Goal: Task Accomplishment & Management: Manage account settings

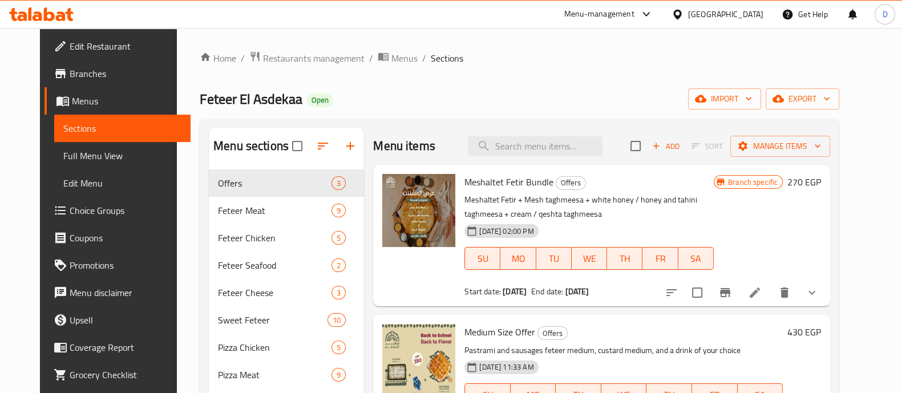
drag, startPoint x: 0, startPoint y: 0, endPoint x: 62, endPoint y: 15, distance: 64.0
click at [62, 15] on icon at bounding box center [61, 16] width 10 height 10
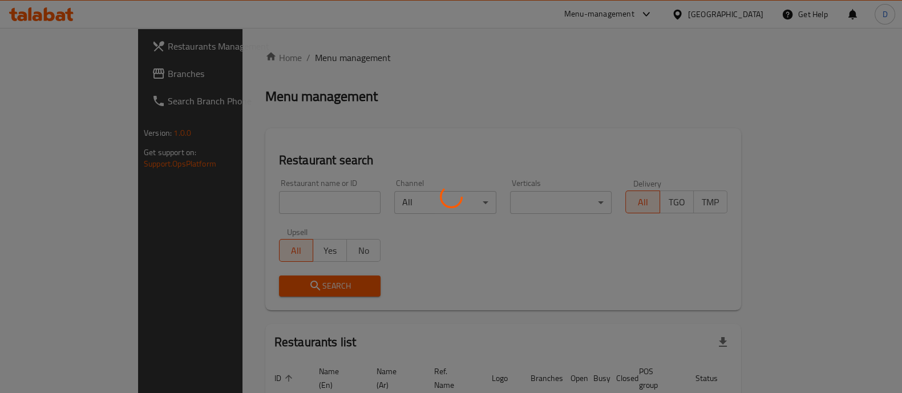
click at [318, 188] on div at bounding box center [451, 196] width 902 height 393
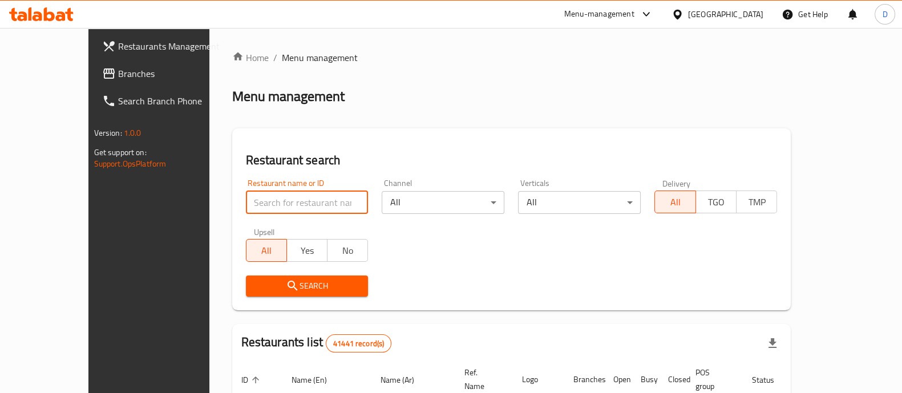
click at [278, 211] on input "search" at bounding box center [307, 202] width 123 height 23
type input "sultan ayu"
click button "Search" at bounding box center [307, 286] width 123 height 21
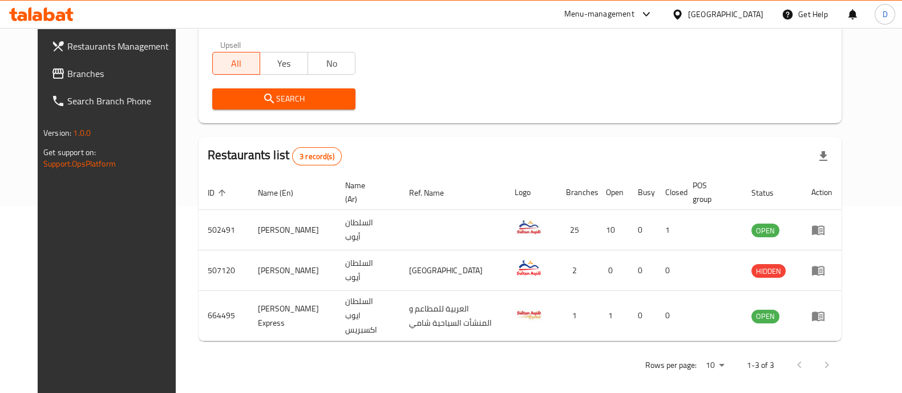
scroll to position [188, 0]
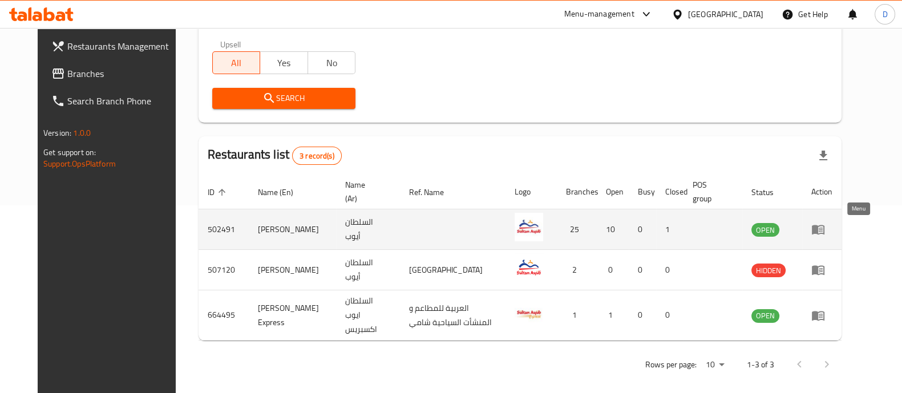
click at [833, 227] on link "enhanced table" at bounding box center [822, 230] width 21 height 14
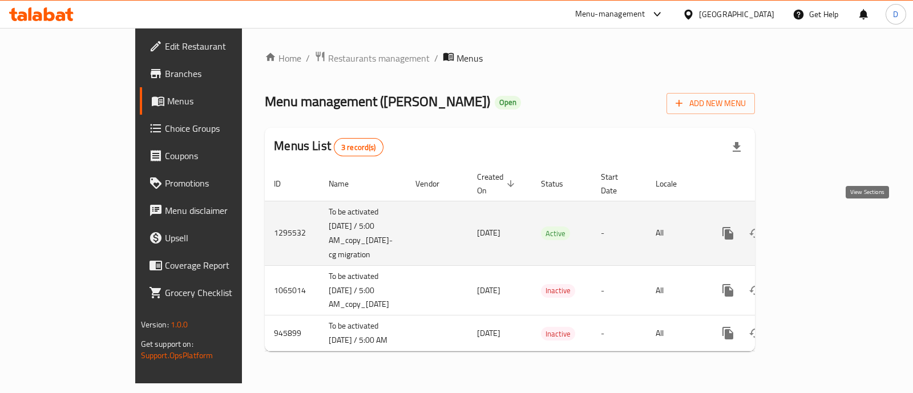
click at [817, 227] on icon "enhanced table" at bounding box center [811, 234] width 14 height 14
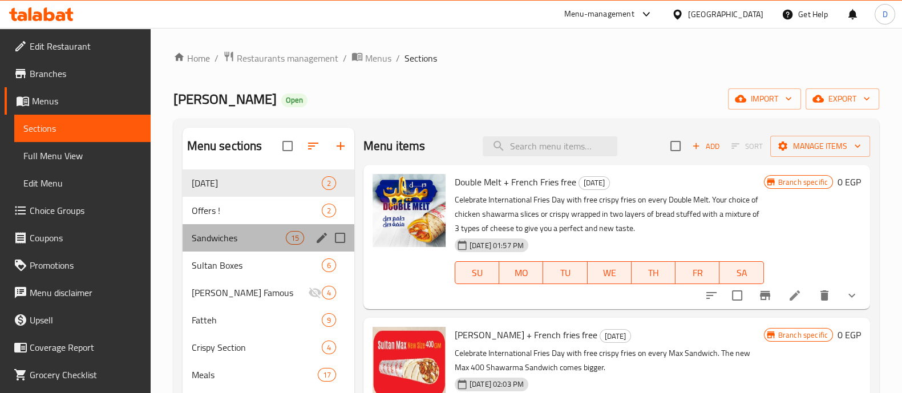
click at [235, 249] on div "Sandwiches 15" at bounding box center [269, 237] width 172 height 27
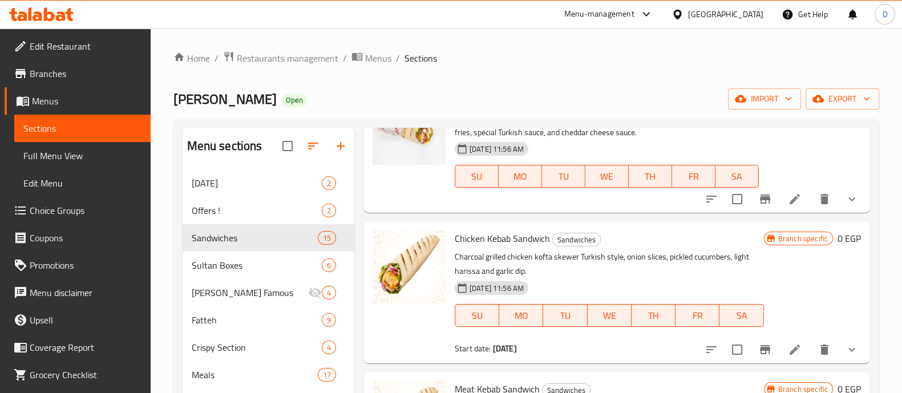
click at [45, 10] on icon at bounding box center [49, 14] width 11 height 14
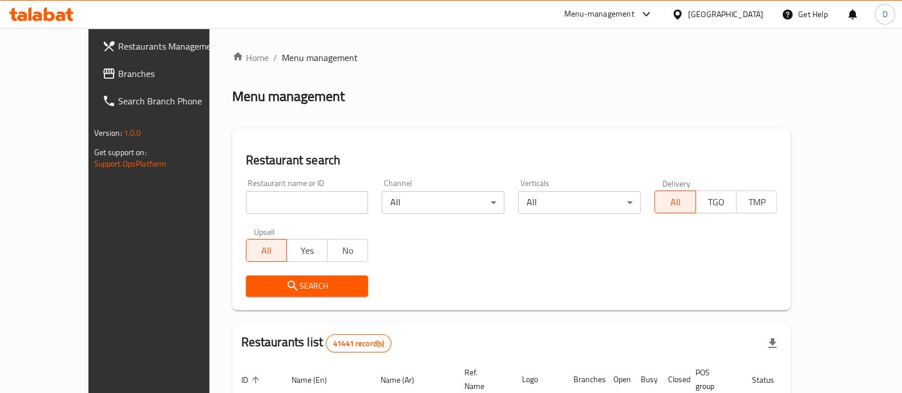
click at [254, 198] on input "search" at bounding box center [307, 202] width 123 height 23
type input "h"
type input "shamy"
click button "Search" at bounding box center [307, 286] width 123 height 21
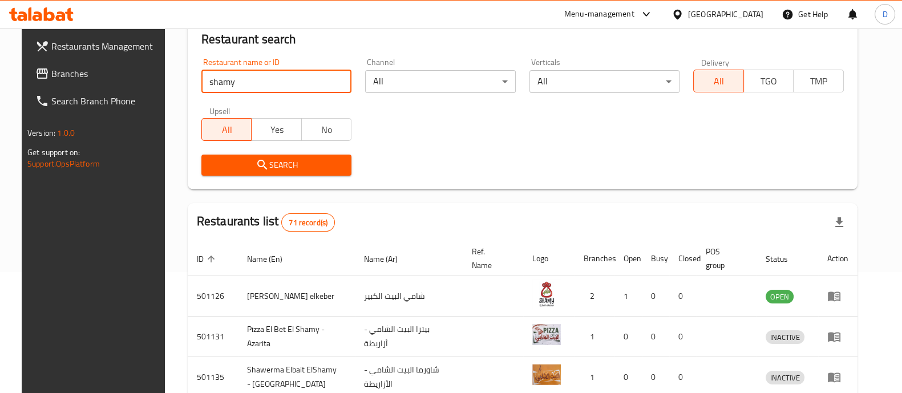
scroll to position [126, 0]
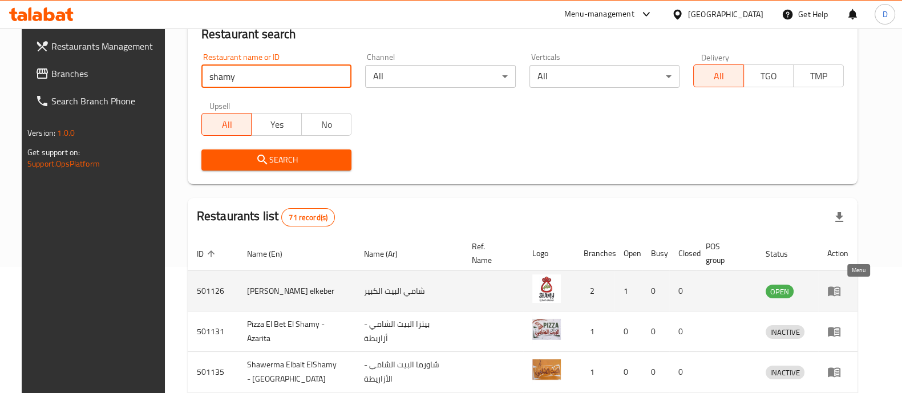
click at [841, 290] on icon "enhanced table" at bounding box center [834, 291] width 14 height 14
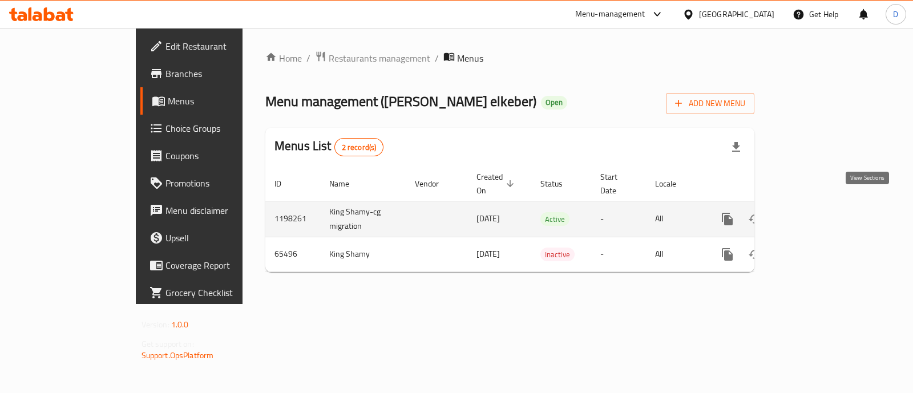
click at [824, 205] on link "enhanced table" at bounding box center [809, 218] width 27 height 27
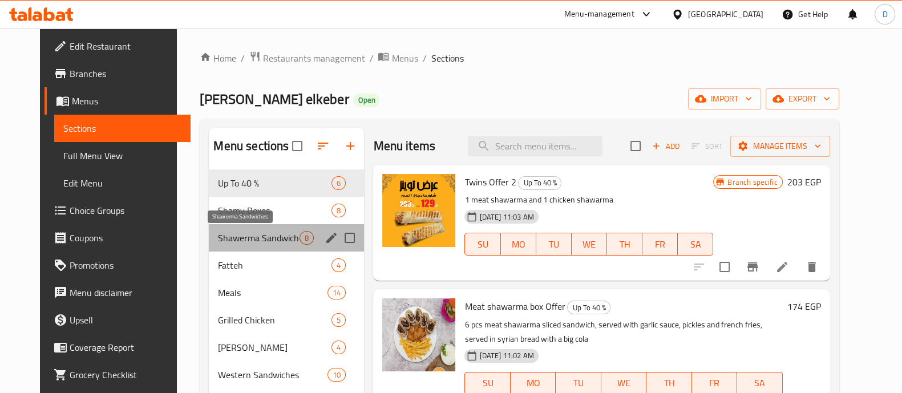
click at [229, 235] on span "Shawerma Sandwiches" at bounding box center [259, 238] width 82 height 14
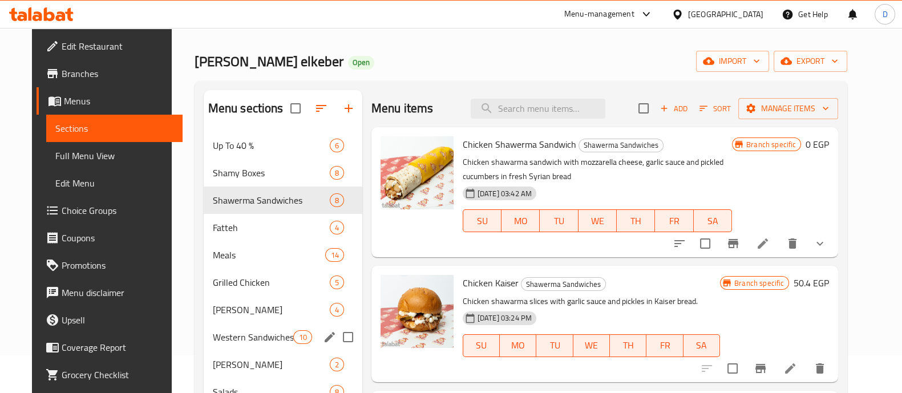
scroll to position [38, 0]
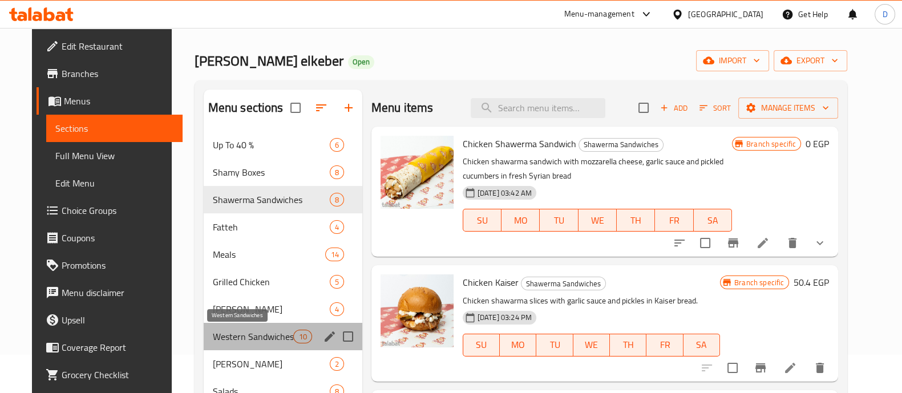
click at [236, 330] on span "Western Sandwiches" at bounding box center [253, 337] width 81 height 14
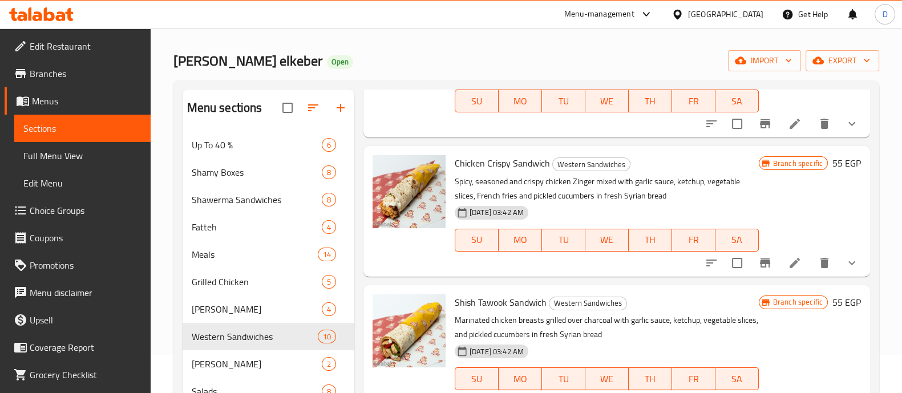
scroll to position [177, 0]
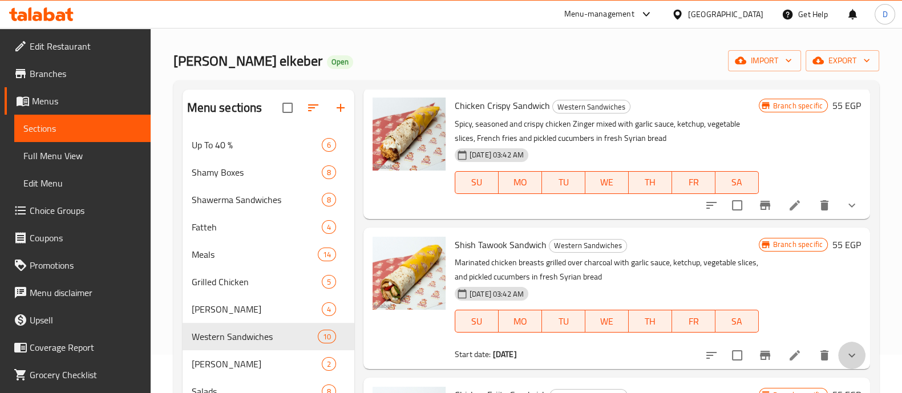
click at [842, 346] on button "show more" at bounding box center [851, 355] width 27 height 27
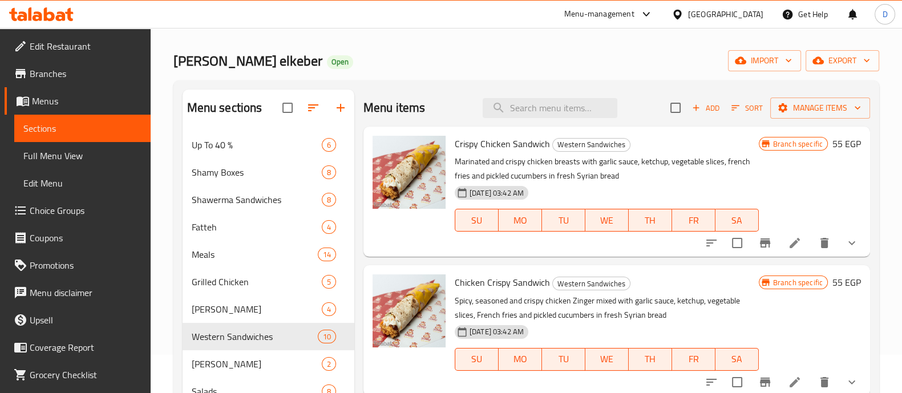
scroll to position [0, 0]
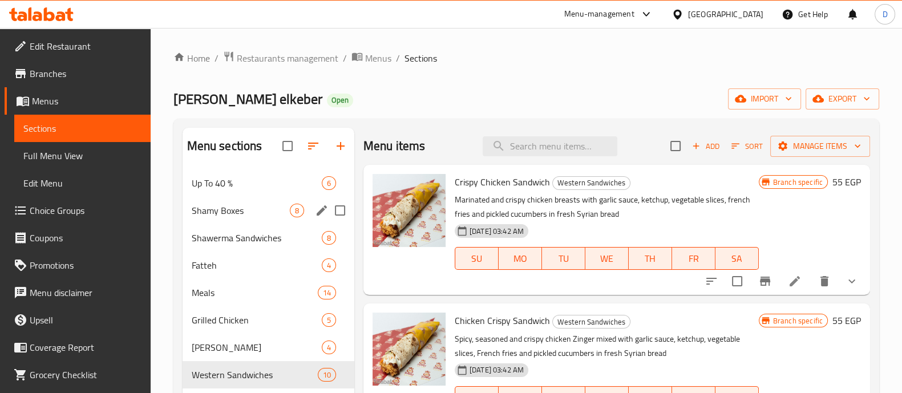
click at [320, 199] on div "Shamy Boxes 8" at bounding box center [269, 210] width 172 height 27
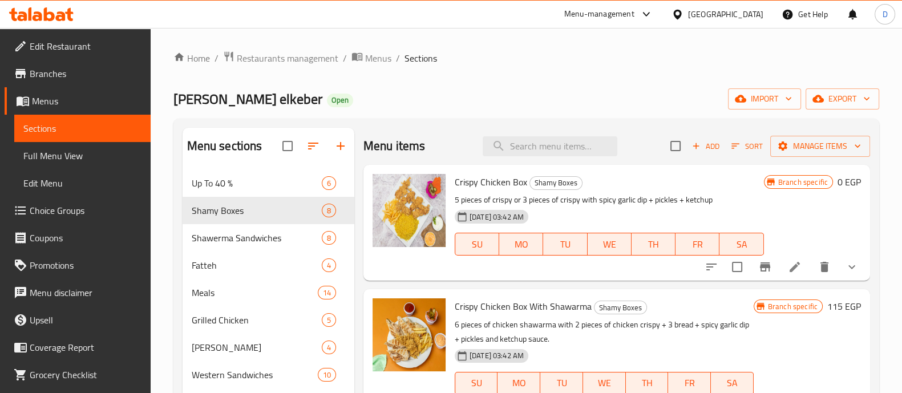
click at [790, 269] on icon at bounding box center [795, 267] width 10 height 10
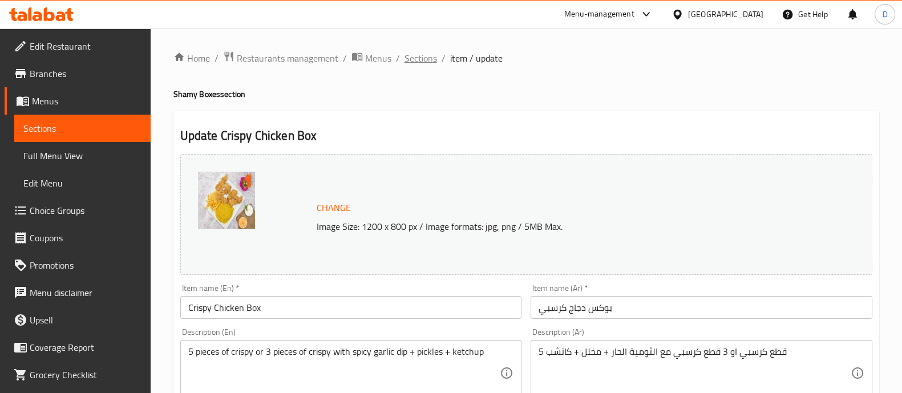
click at [425, 55] on span "Sections" at bounding box center [421, 58] width 33 height 14
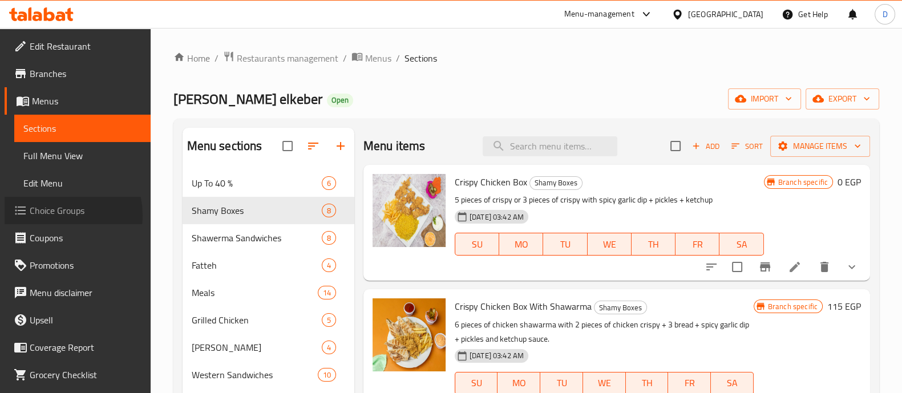
click at [58, 215] on span "Choice Groups" at bounding box center [86, 211] width 112 height 14
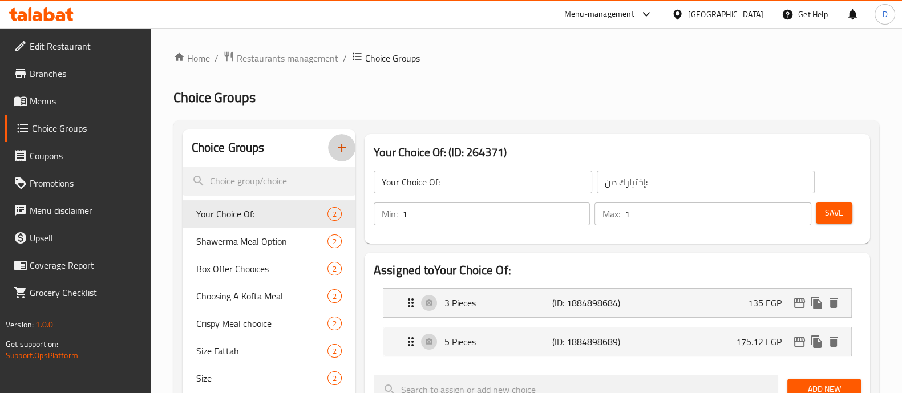
click at [340, 148] on icon "button" at bounding box center [342, 148] width 8 height 8
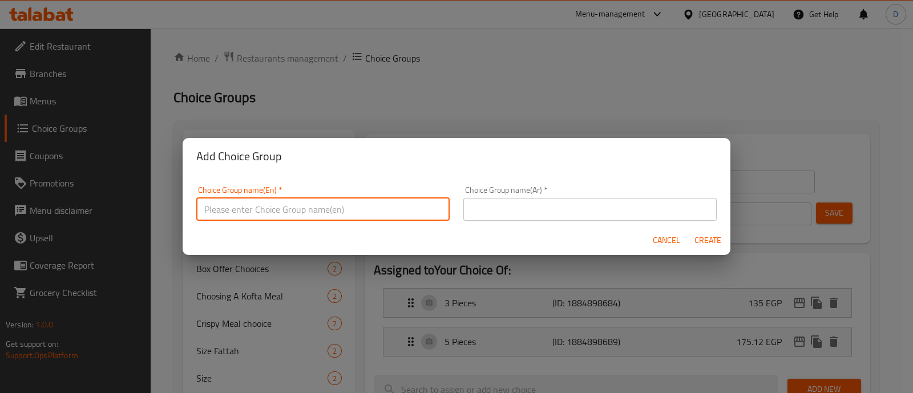
click at [321, 211] on input "text" at bounding box center [322, 209] width 253 height 23
type input "Your Choice Of:"
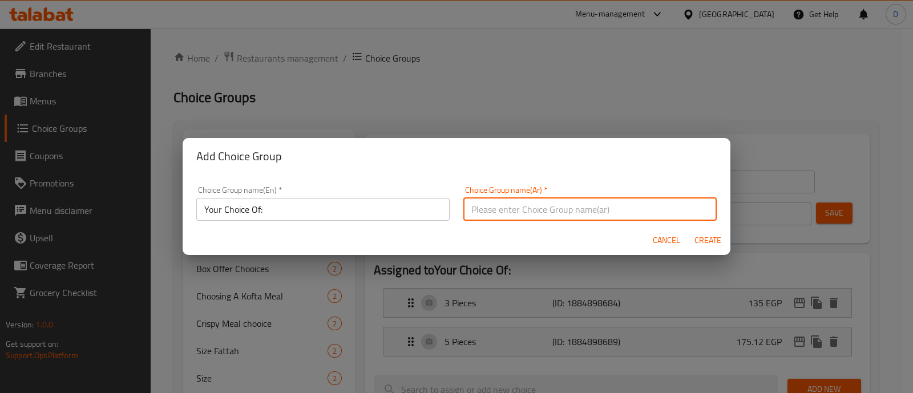
click at [617, 208] on input "text" at bounding box center [589, 209] width 253 height 23
type input "اختيارك من"
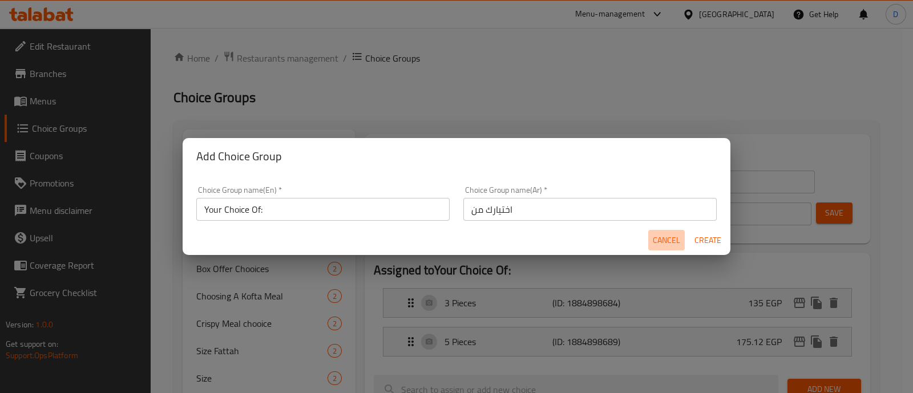
click at [653, 241] on span "Cancel" at bounding box center [666, 240] width 27 height 14
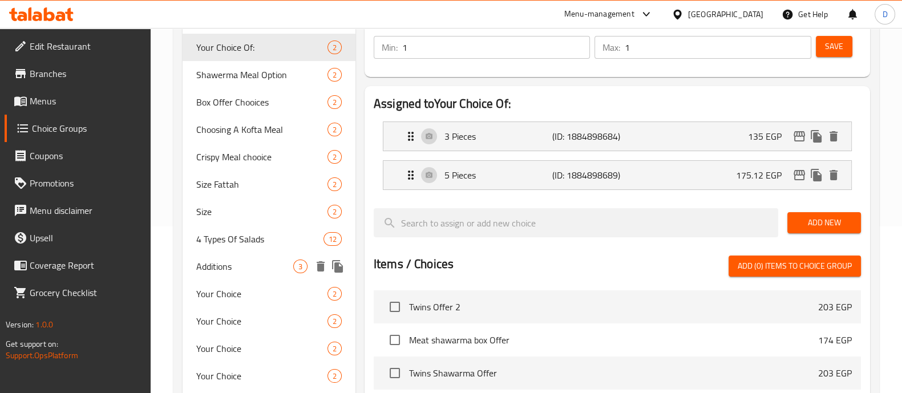
scroll to position [216, 0]
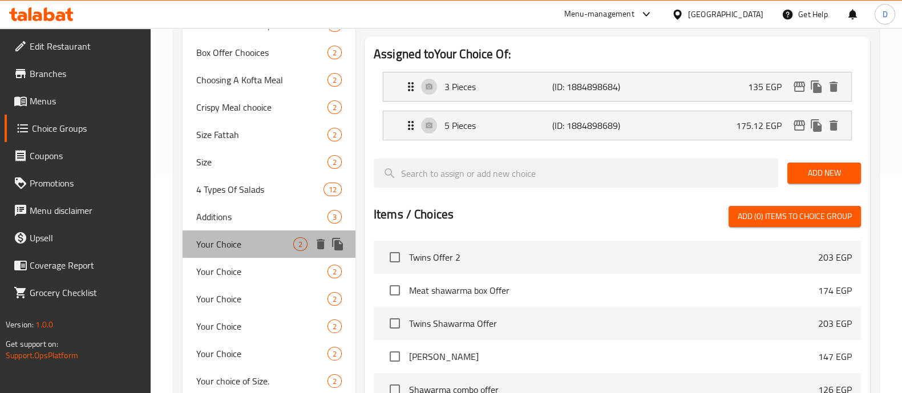
click at [256, 245] on span "Your Choice" at bounding box center [244, 244] width 97 height 14
type input "Your Choice"
type input "إختيارك"
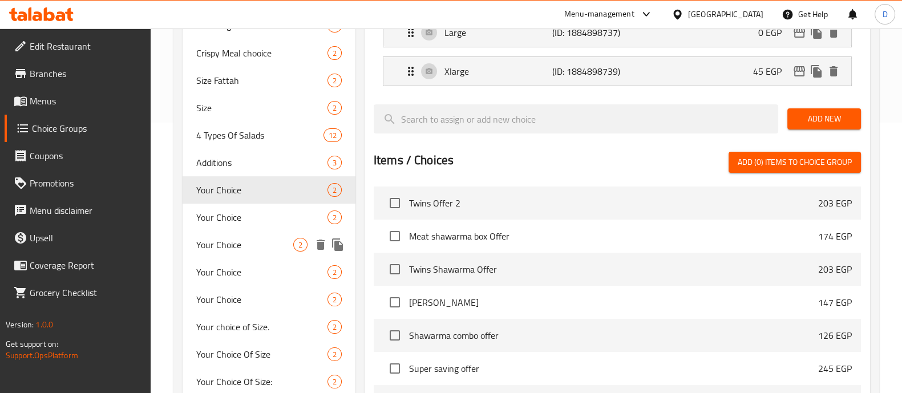
scroll to position [272, 0]
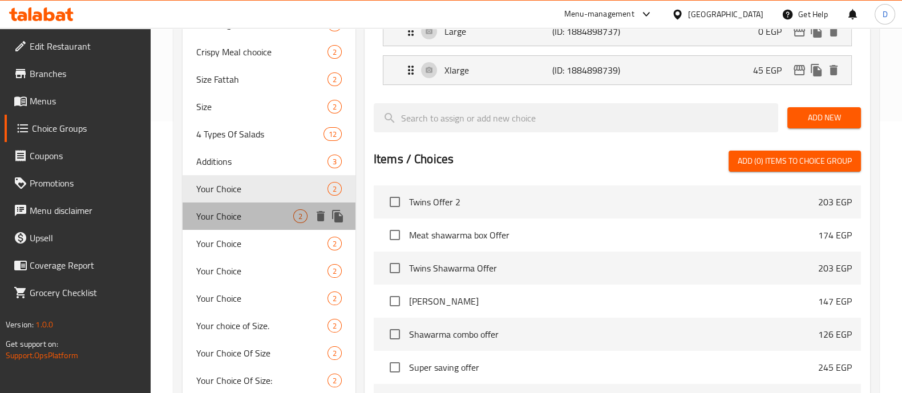
click at [232, 223] on span "Your Choice" at bounding box center [244, 216] width 97 height 14
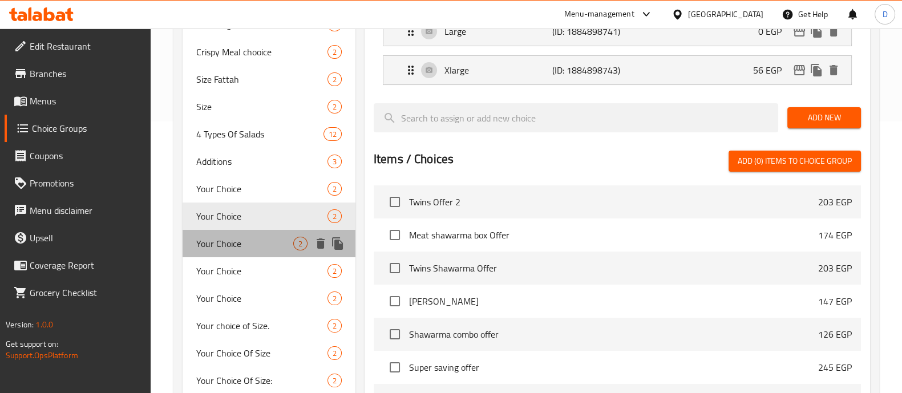
click at [236, 247] on span "Your Choice" at bounding box center [244, 244] width 97 height 14
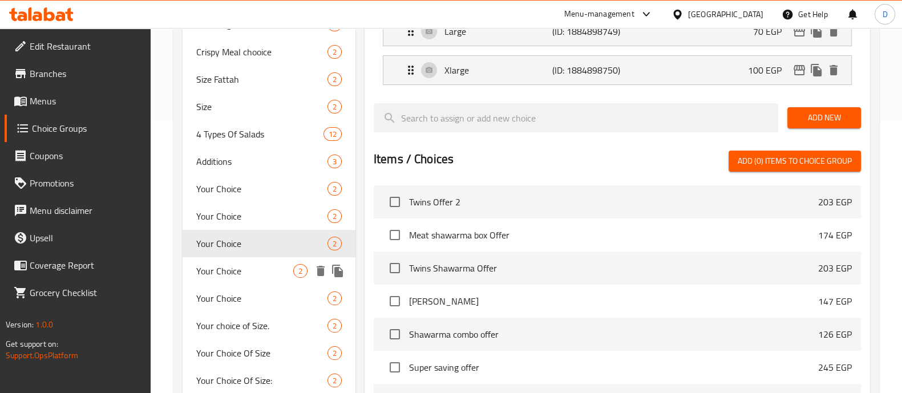
click at [237, 268] on span "Your Choice" at bounding box center [244, 271] width 97 height 14
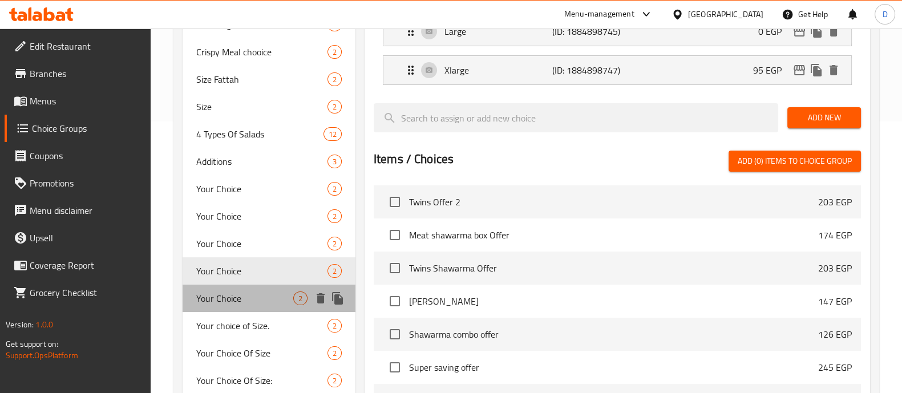
click at [236, 295] on span "Your Choice" at bounding box center [244, 299] width 97 height 14
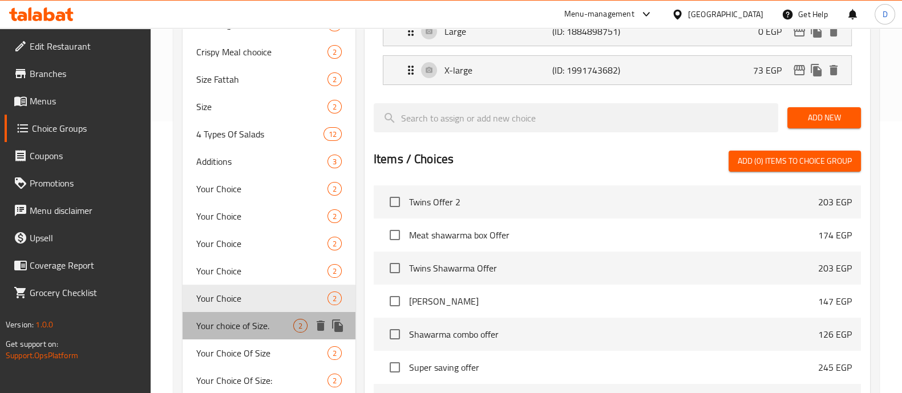
click at [235, 319] on span "Your choice of Size." at bounding box center [244, 326] width 97 height 14
type input "Your choice of Size."
type input "اختيارك من الحجم."
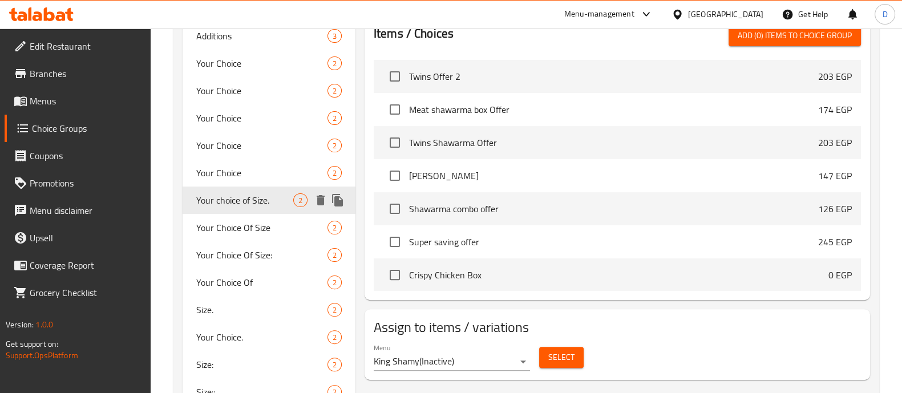
scroll to position [401, 0]
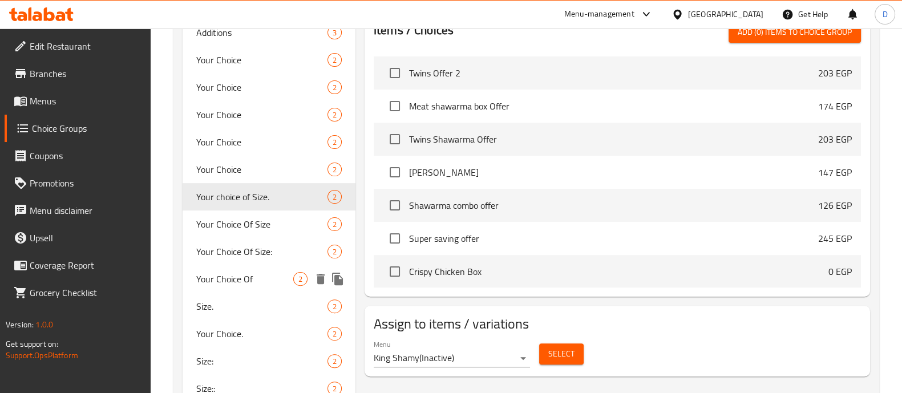
click at [227, 282] on span "Your Choice Of" at bounding box center [244, 279] width 97 height 14
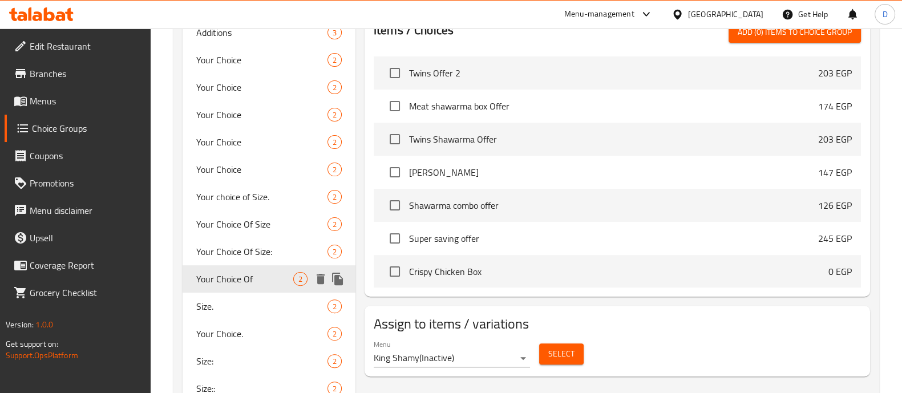
type input "Your Choice Of"
type input "اختيارك من"
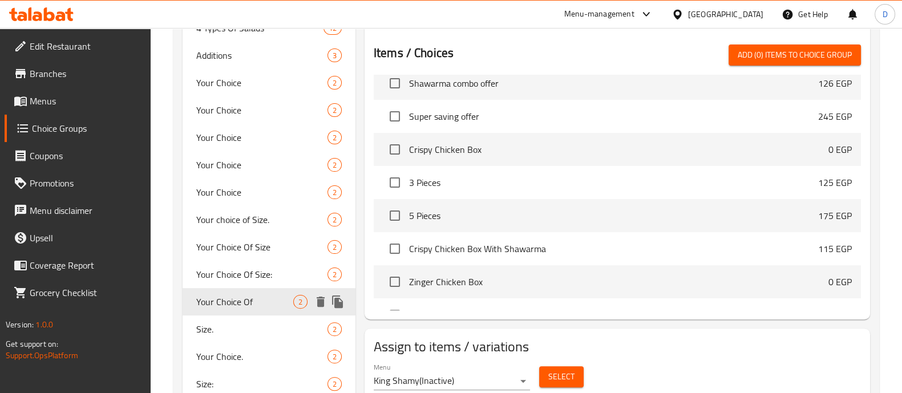
scroll to position [453, 0]
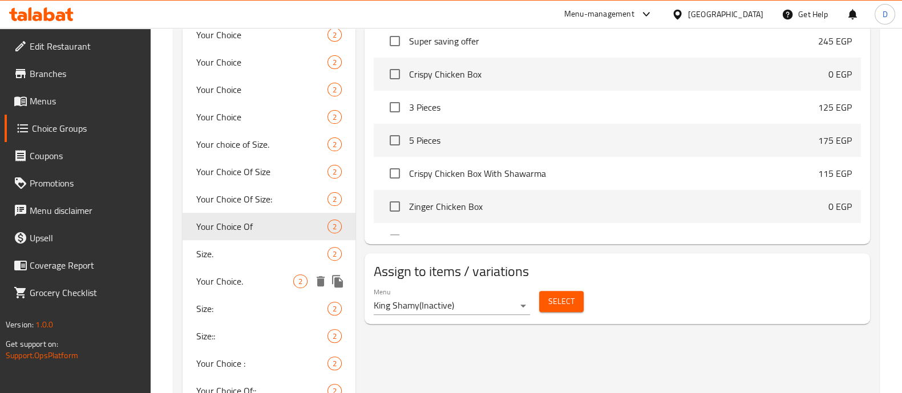
click at [251, 277] on span "Your Choice." at bounding box center [244, 282] width 97 height 14
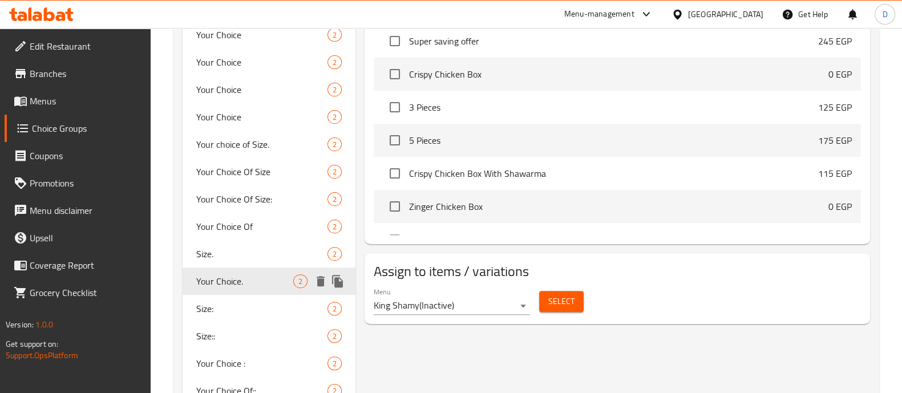
type input "Your Choice."
type input "اختيارك."
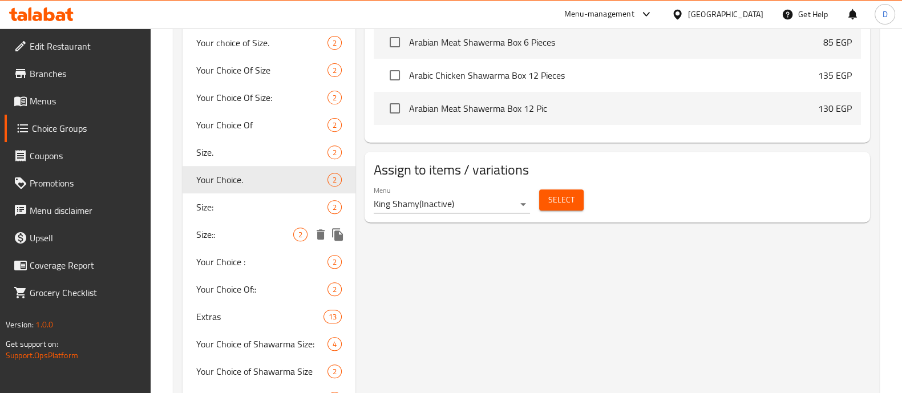
scroll to position [617, 0]
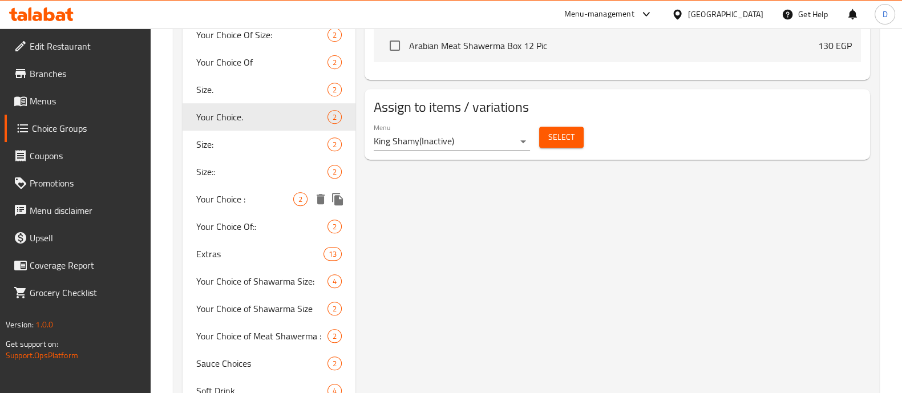
click at [237, 195] on span "Your Choice :" at bounding box center [244, 199] width 97 height 14
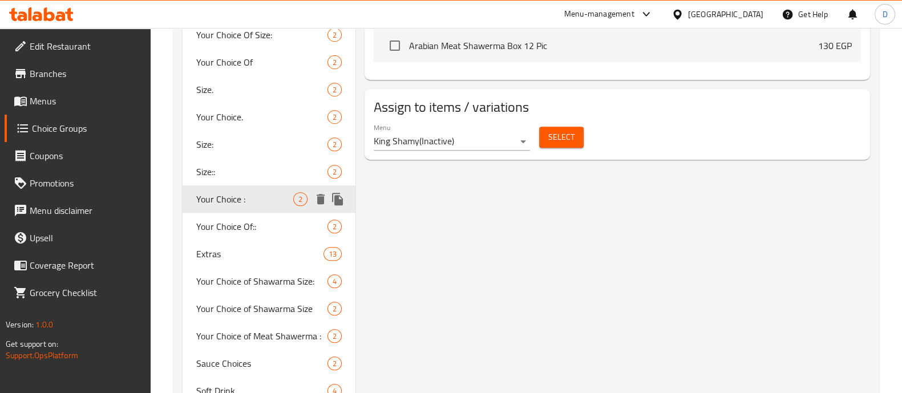
type input "Your Choice :"
type input "اختيارك :"
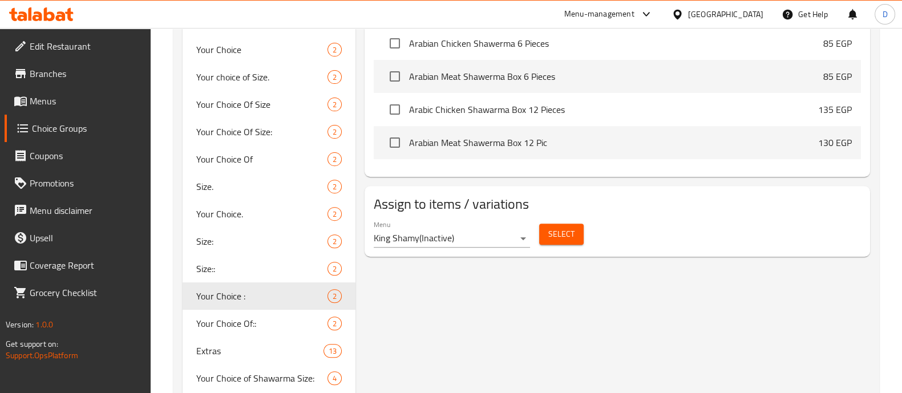
scroll to position [665, 0]
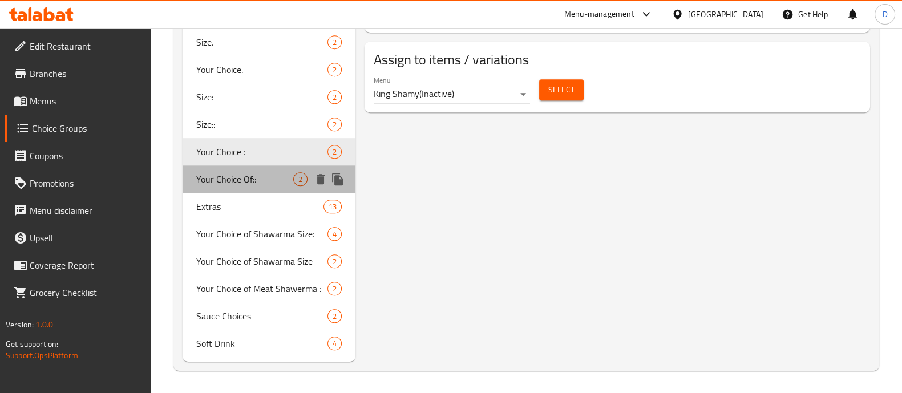
click at [219, 174] on span "Your Choice Of::" at bounding box center [244, 179] width 97 height 14
type input "Your Choice Of::"
type input "اختيارك من ::"
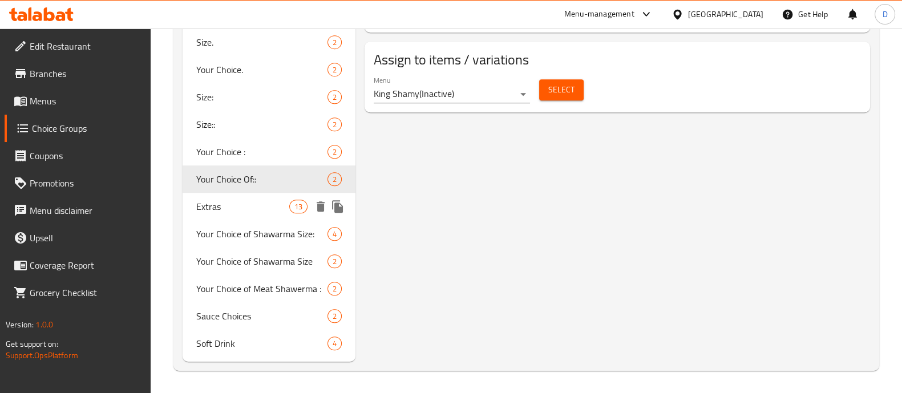
scroll to position [0, 0]
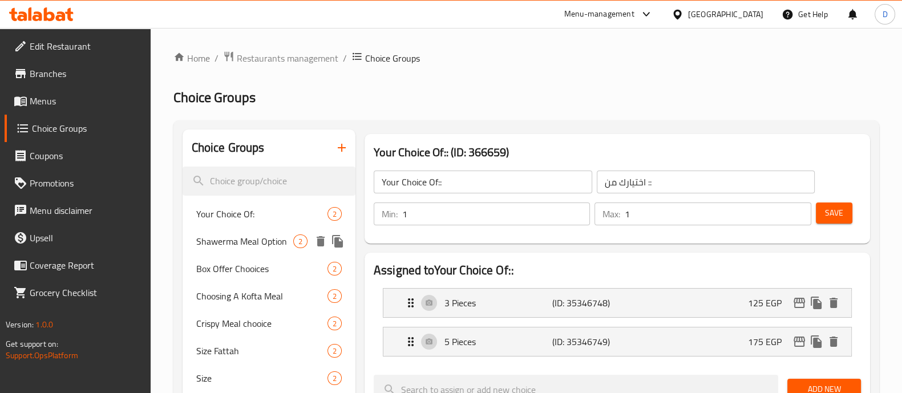
click at [228, 228] on div "Shawerma Meal Option 2" at bounding box center [269, 241] width 173 height 27
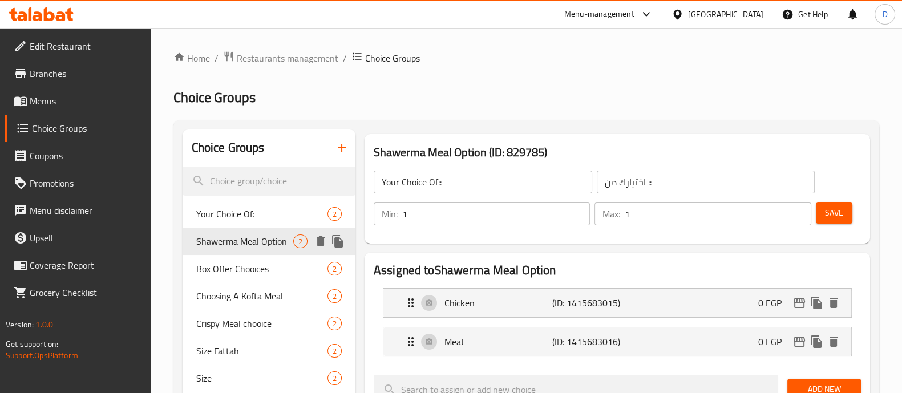
type input "Shawerma Meal Option"
type input "اختيارات وجبات الشاورما"
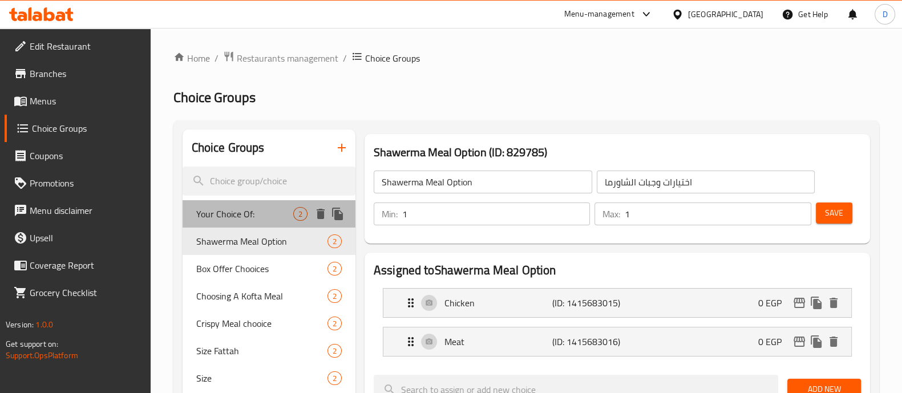
click at [228, 221] on span "Your Choice Of:" at bounding box center [244, 214] width 97 height 14
type input "Your Choice Of:"
type input "إختيارك من:"
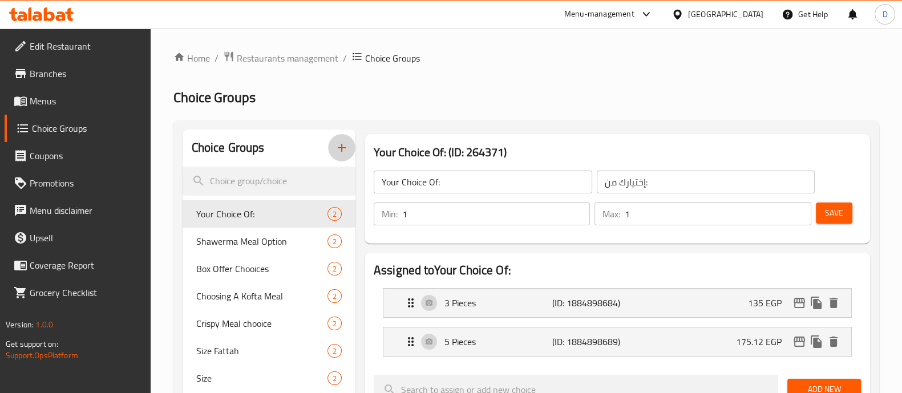
click at [342, 159] on button "button" at bounding box center [341, 147] width 27 height 27
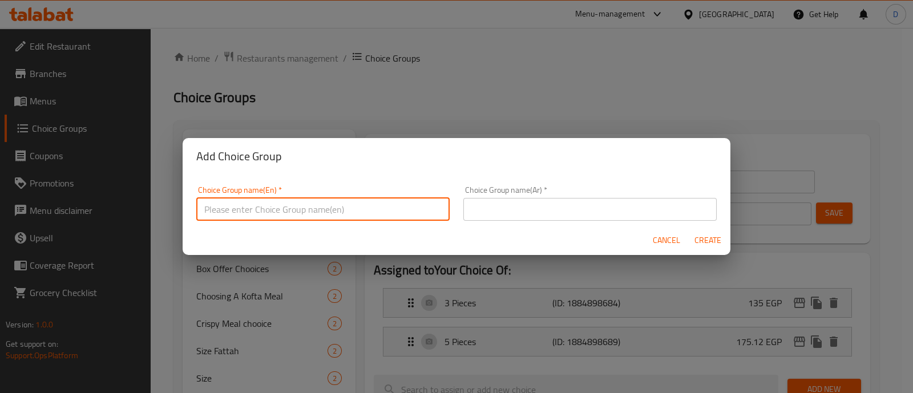
click at [337, 209] on input "text" at bounding box center [322, 209] width 253 height 23
type input "Your Choice Of bread:"
click at [472, 208] on input "text" at bounding box center [589, 209] width 253 height 23
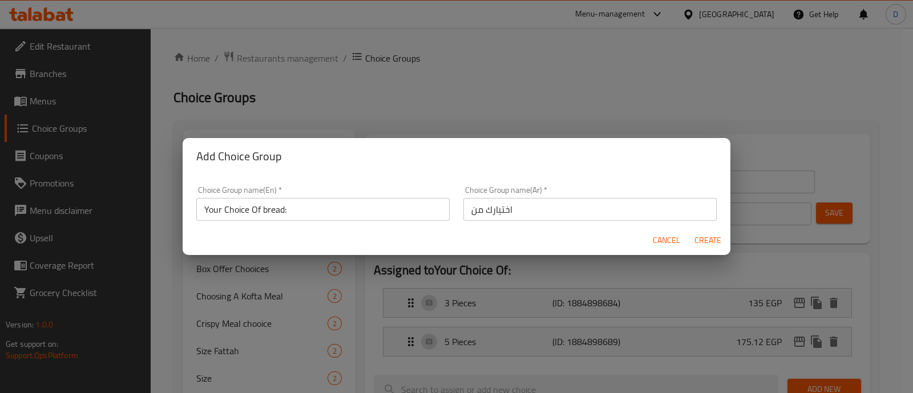
click at [551, 213] on input "اختيارك من" at bounding box center [589, 209] width 253 height 23
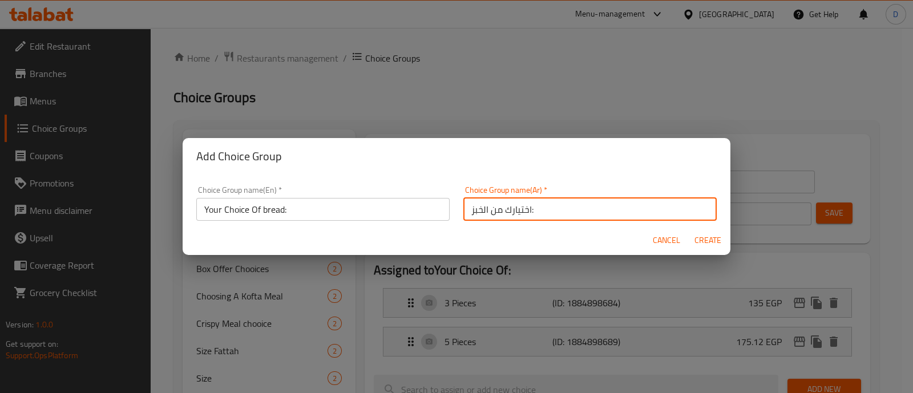
type input "اختيارك من الخبز:"
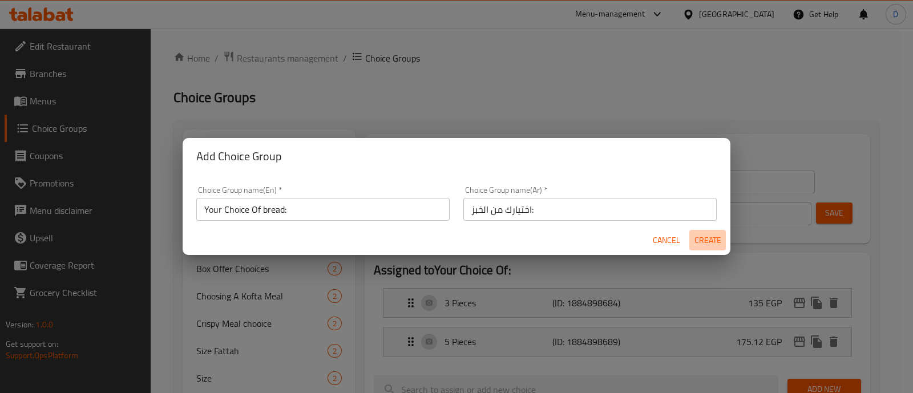
click at [722, 241] on button "Create" at bounding box center [707, 240] width 37 height 21
type input "Your Choice Of bread:"
type input "اختيارك من الخبز:"
type input "0"
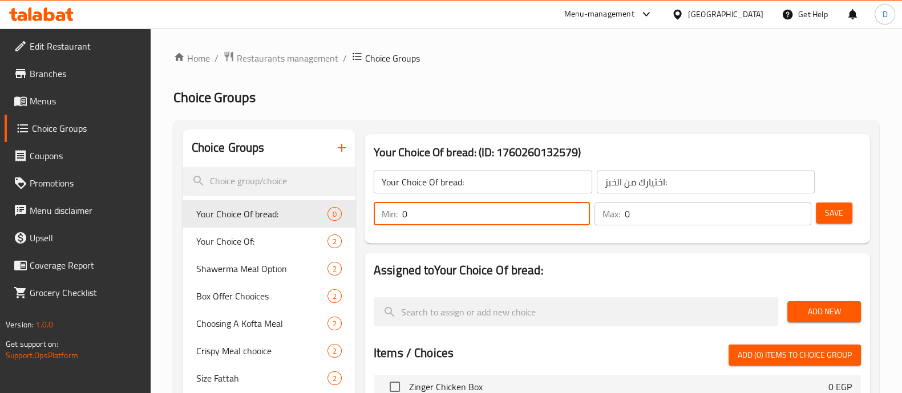
click at [487, 215] on input "0" at bounding box center [496, 214] width 188 height 23
type input "1"
click at [643, 220] on input "0" at bounding box center [718, 214] width 186 height 23
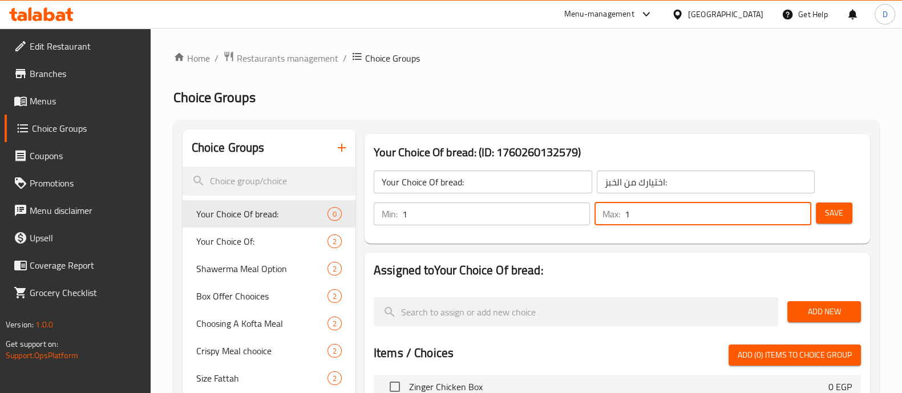
type input "1"
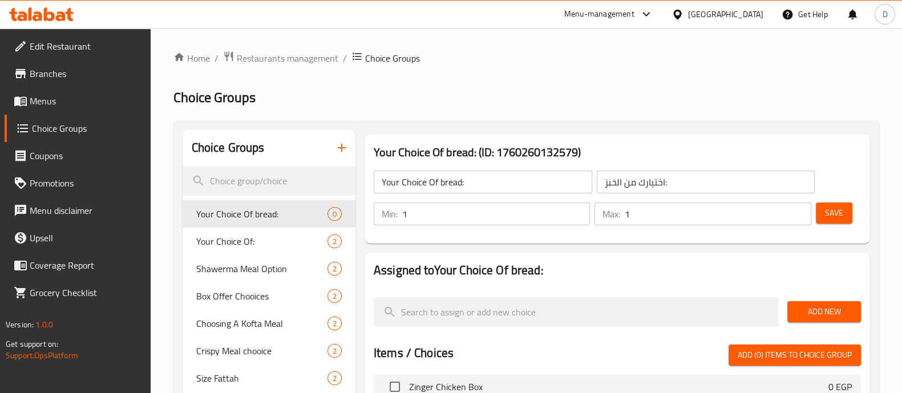
click at [640, 243] on div "Your Choice Of bread: (ID: 1760260132579) Your Choice Of bread: ​ اختيارك من ال…" at bounding box center [618, 189] width 506 height 110
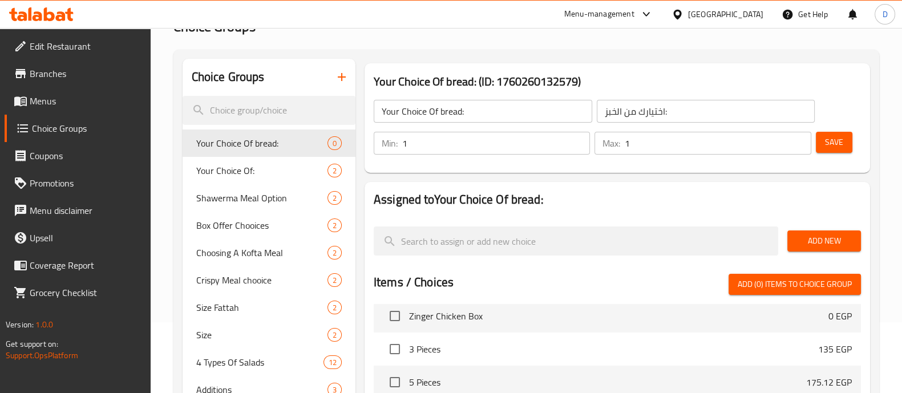
scroll to position [72, 0]
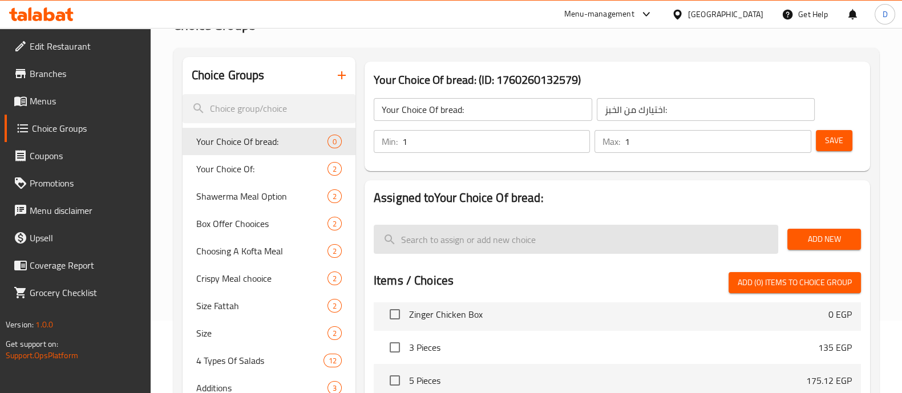
click at [596, 235] on input "search" at bounding box center [576, 239] width 405 height 29
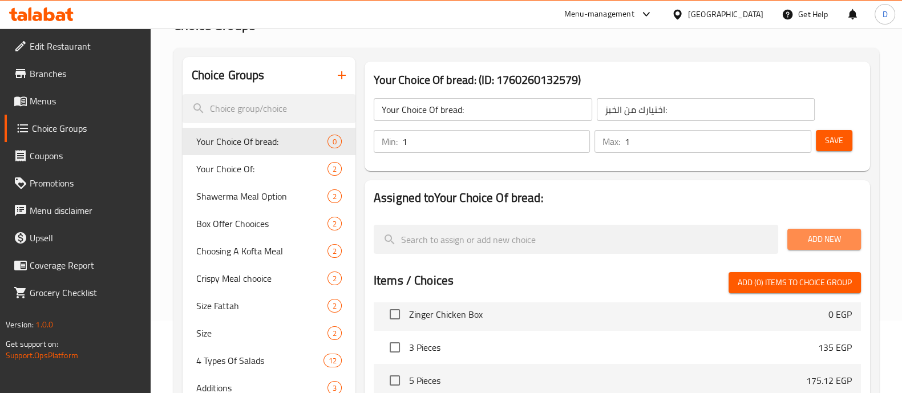
click at [797, 241] on span "Add New" at bounding box center [824, 239] width 55 height 14
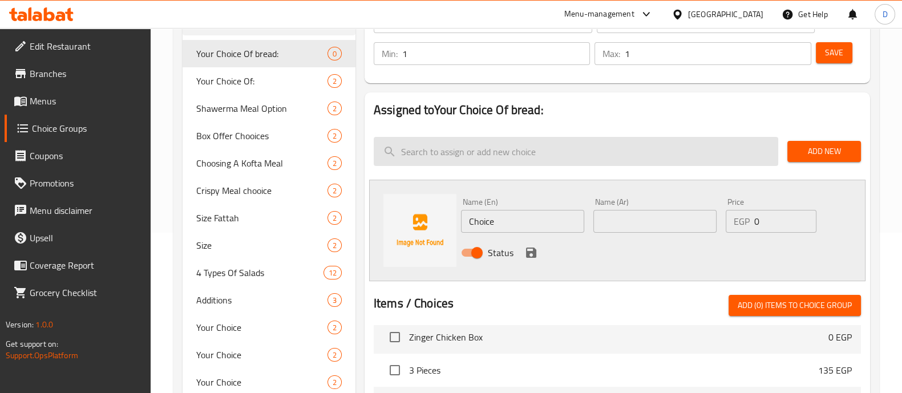
scroll to position [161, 0]
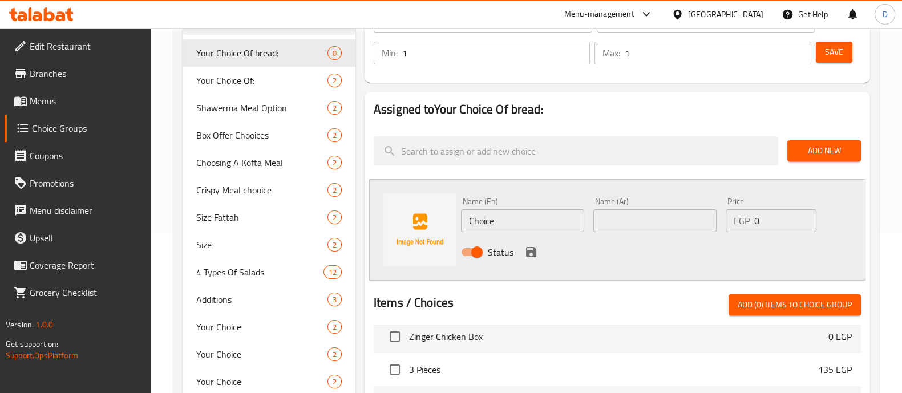
click at [514, 220] on input "Choice" at bounding box center [522, 220] width 123 height 23
type input "Syrian Bread"
click at [652, 226] on input "text" at bounding box center [655, 220] width 123 height 23
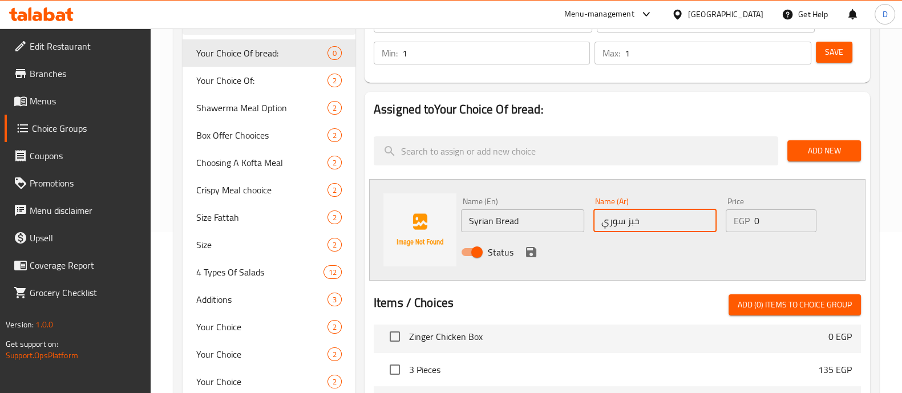
type input "خبز سوري"
click at [534, 253] on icon "save" at bounding box center [531, 252] width 10 height 10
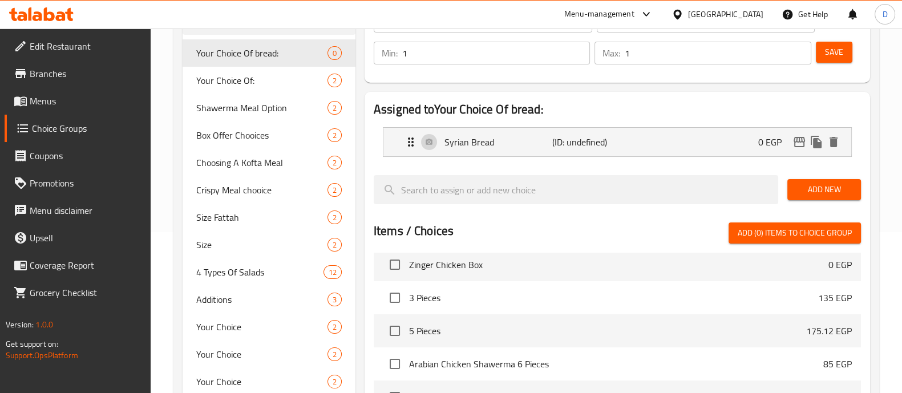
click at [819, 167] on div at bounding box center [617, 170] width 487 height 9
click at [820, 183] on span "Add New" at bounding box center [824, 190] width 55 height 14
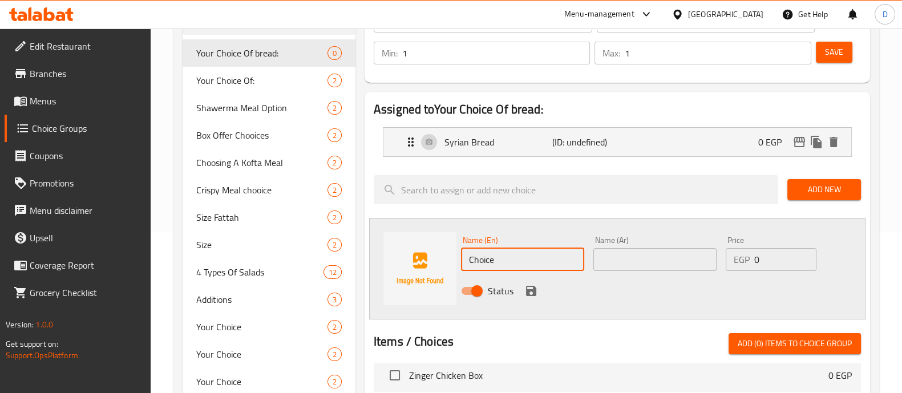
click at [528, 253] on input "Choice" at bounding box center [522, 259] width 123 height 23
type input "French Bread"
click at [629, 269] on input "text" at bounding box center [655, 259] width 123 height 23
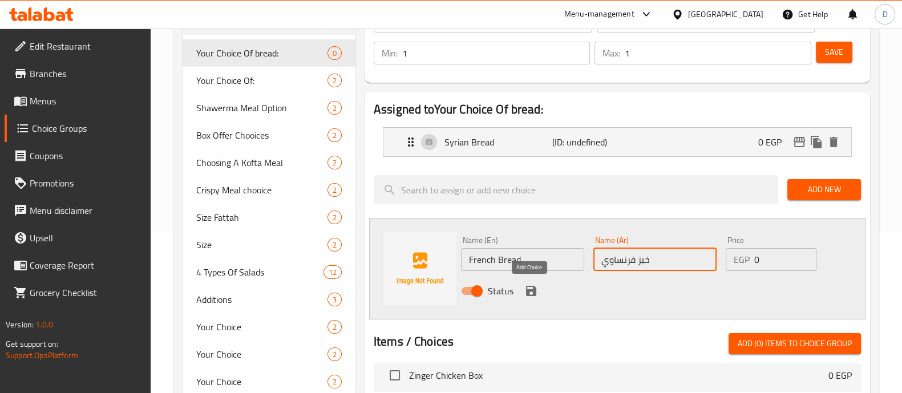
type input "خبز فرنساوي"
click at [524, 288] on icon "save" at bounding box center [531, 291] width 14 height 14
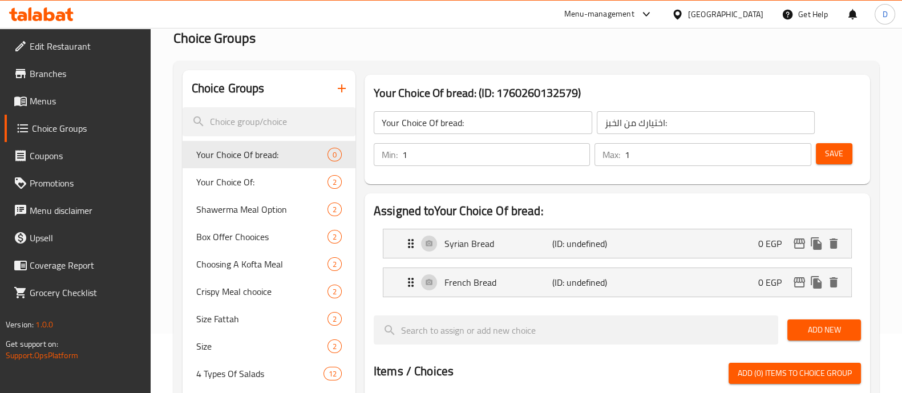
scroll to position [48, 0]
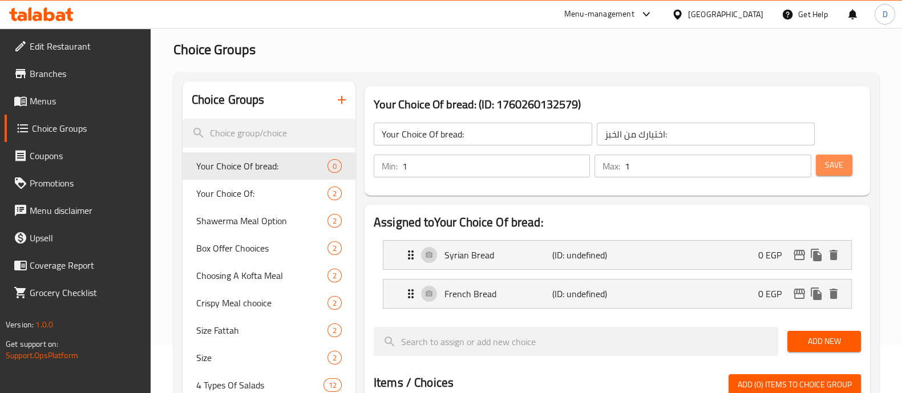
click at [833, 173] on button "Save" at bounding box center [834, 165] width 37 height 21
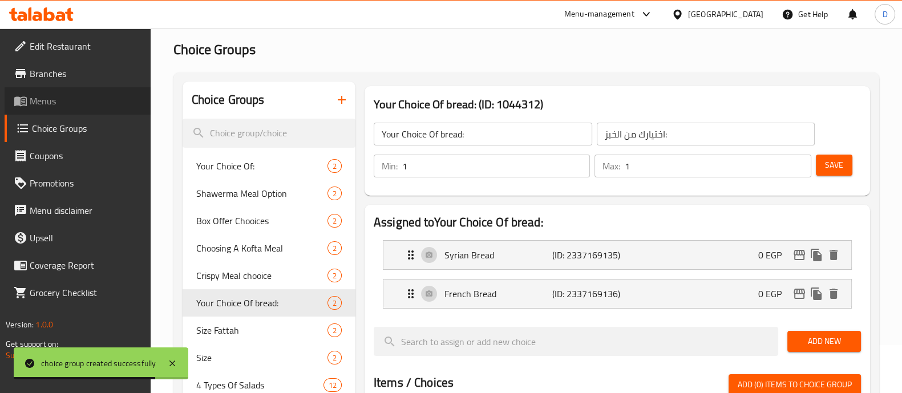
click at [66, 102] on span "Menus" at bounding box center [86, 101] width 112 height 14
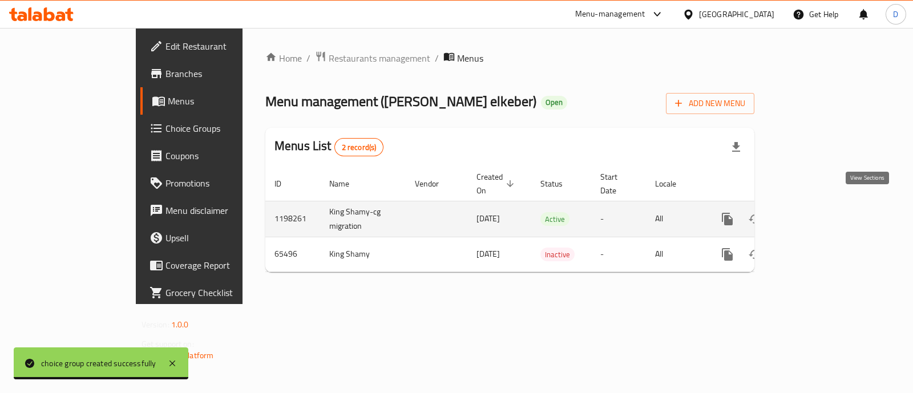
click at [817, 212] on icon "enhanced table" at bounding box center [810, 219] width 14 height 14
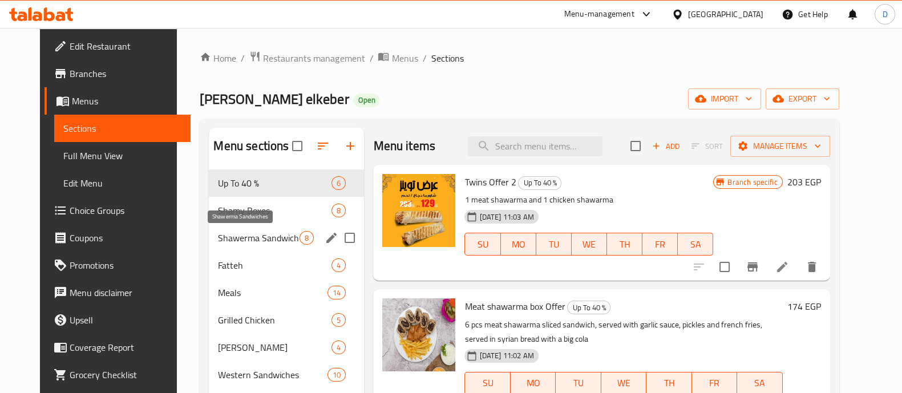
click at [248, 244] on span "Shawerma Sandwiches" at bounding box center [259, 238] width 82 height 14
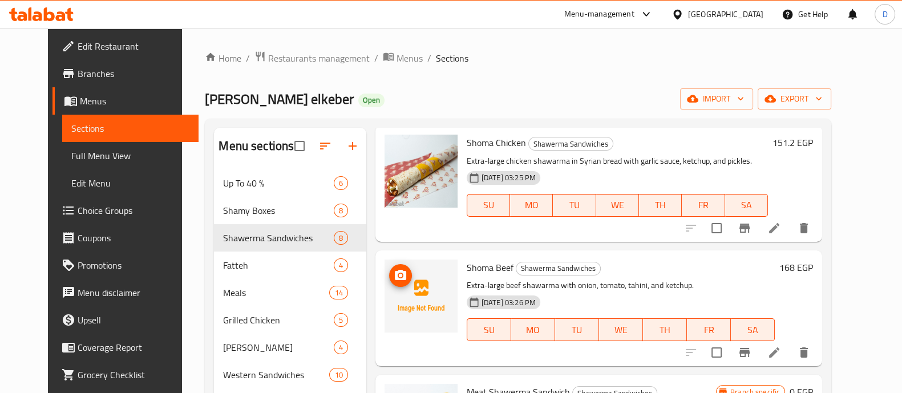
scroll to position [426, 0]
